Goal: Task Accomplishment & Management: Use online tool/utility

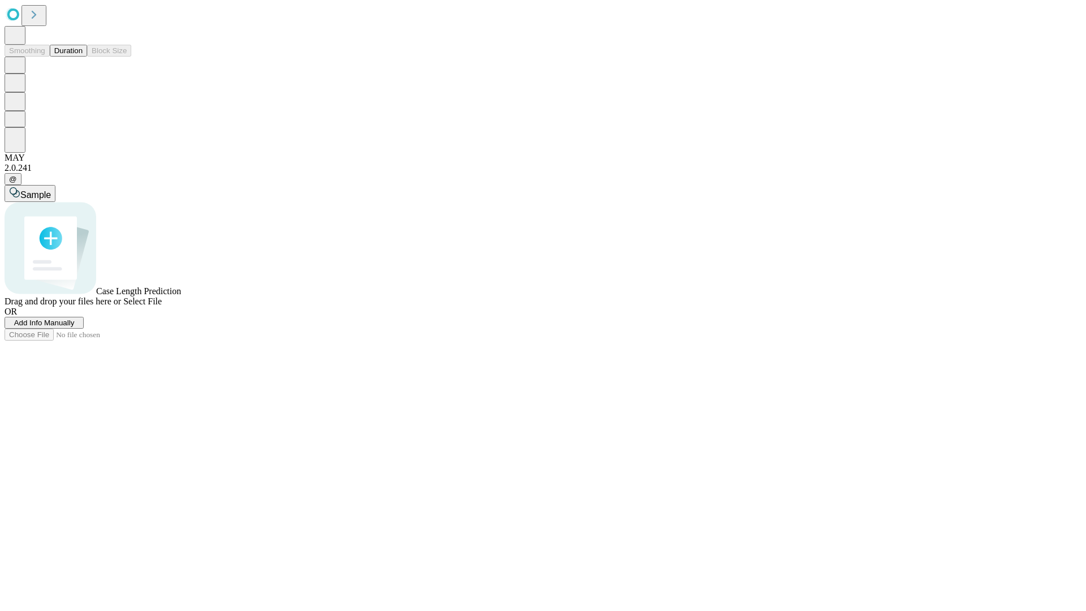
click at [83, 57] on button "Duration" at bounding box center [68, 51] width 37 height 12
click at [75, 327] on span "Add Info Manually" at bounding box center [44, 322] width 61 height 8
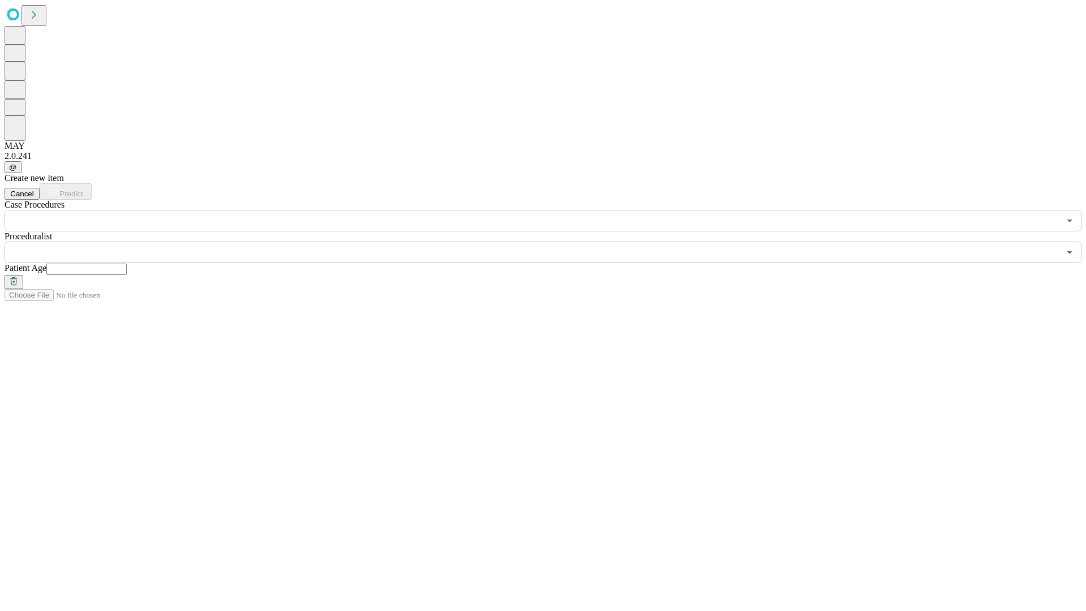
click at [127, 264] on input "text" at bounding box center [86, 269] width 80 height 11
type input "**"
click at [551, 241] on input "text" at bounding box center [532, 251] width 1055 height 21
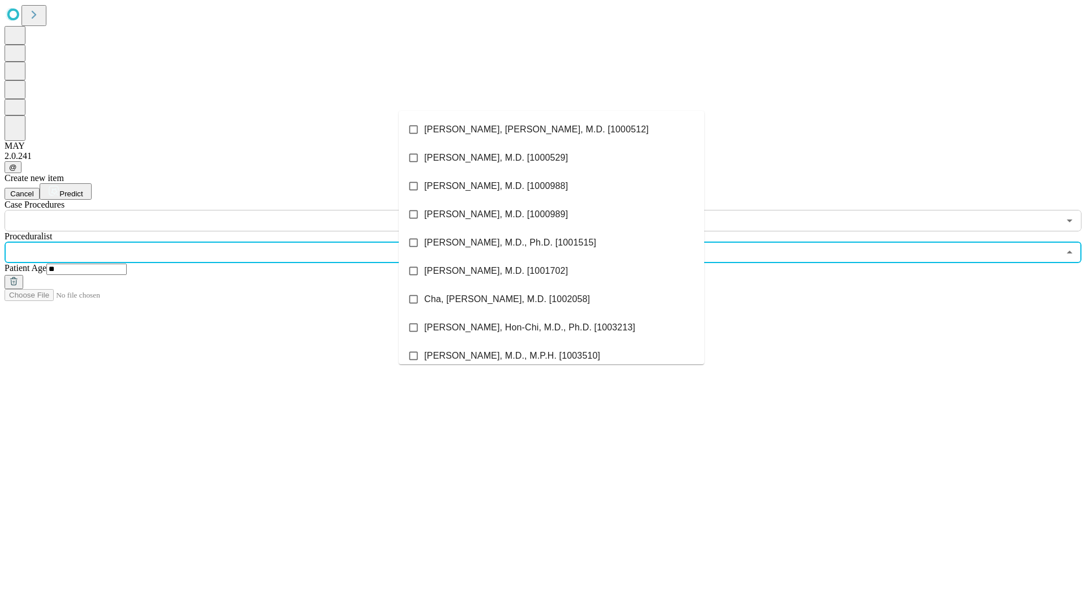
click at [551, 130] on li "[PERSON_NAME], [PERSON_NAME], M.D. [1000512]" at bounding box center [551, 129] width 305 height 28
